Goal: Check status: Check status

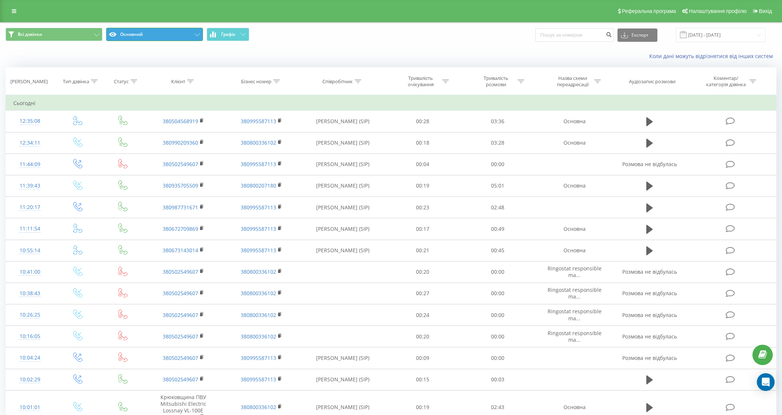
click at [151, 38] on button "Основний" at bounding box center [154, 34] width 97 height 13
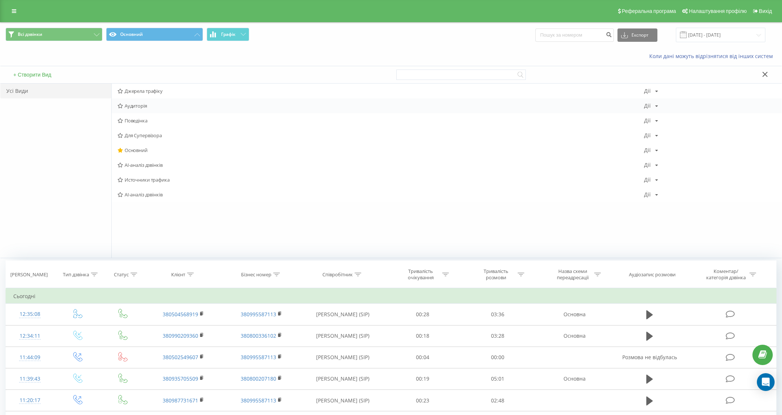
click at [136, 105] on span "Аудиторія" at bounding box center [381, 105] width 527 height 5
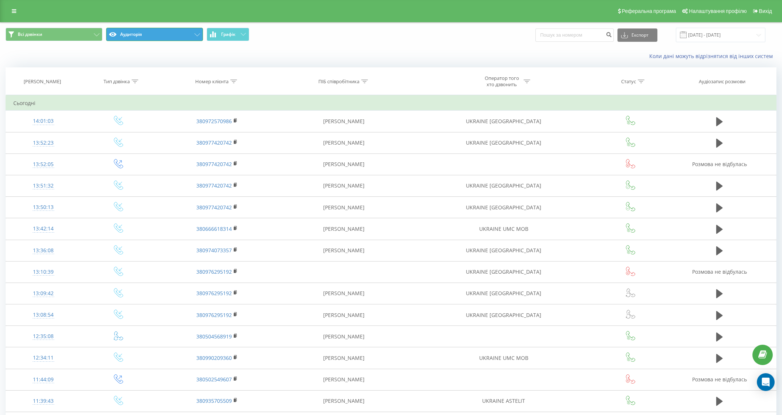
click at [136, 37] on button "Аудиторія" at bounding box center [154, 34] width 97 height 13
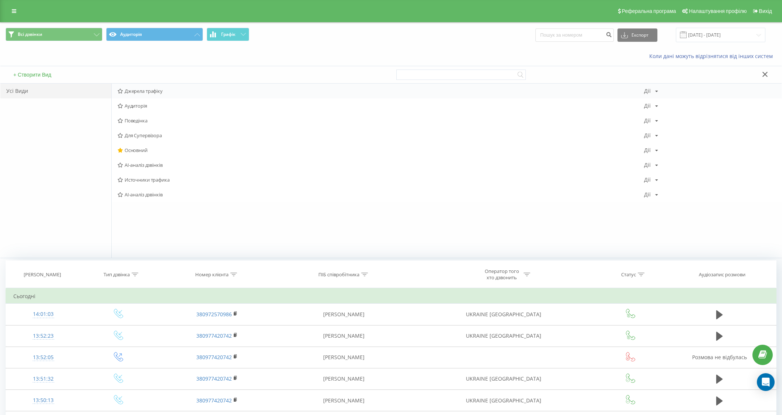
click at [150, 90] on span "Джерела трафіку" at bounding box center [381, 90] width 527 height 5
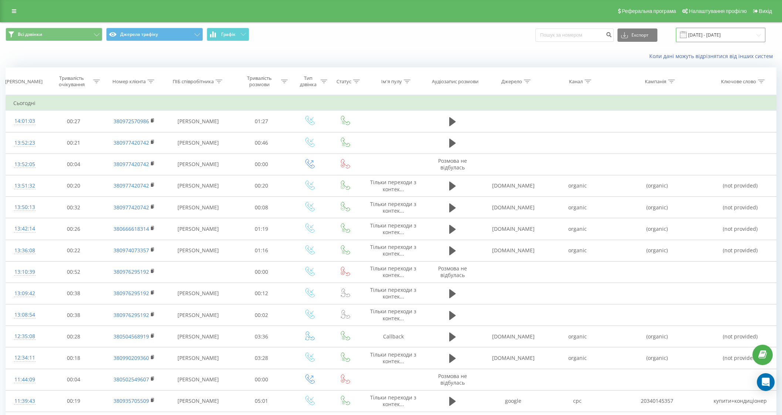
click at [698, 31] on input "[DATE] - [DATE]" at bounding box center [720, 35] width 89 height 14
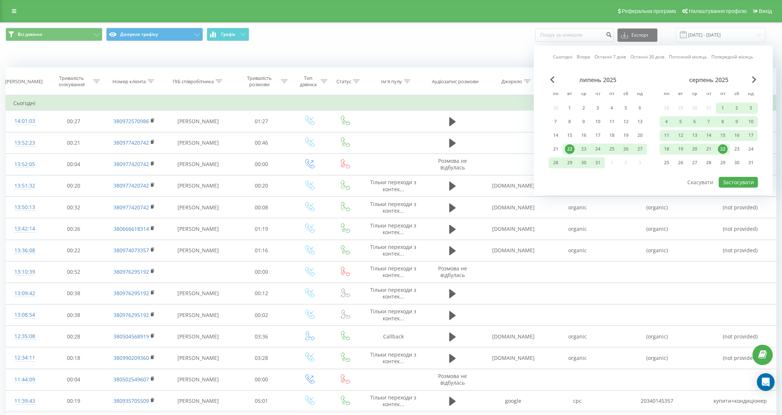
click at [561, 56] on link "Сьогодні" at bounding box center [562, 57] width 19 height 7
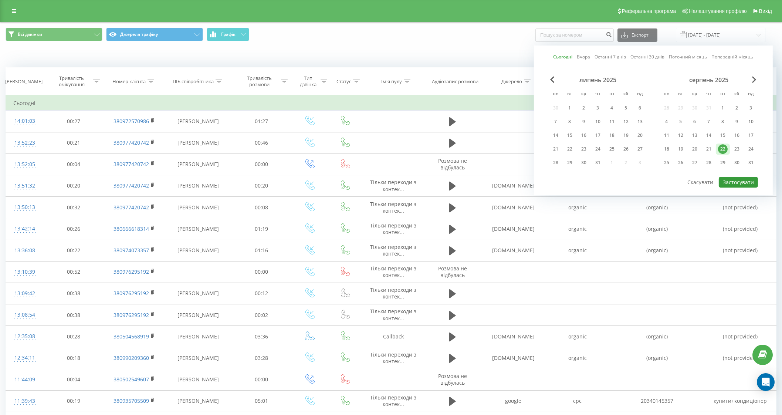
click at [743, 180] on button "Застосувати" at bounding box center [738, 182] width 39 height 11
type input "[DATE] - [DATE]"
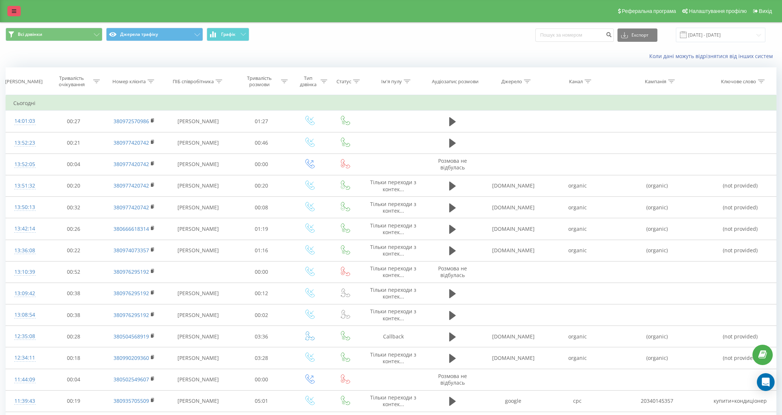
click at [13, 10] on icon at bounding box center [14, 11] width 4 height 5
